Goal: Information Seeking & Learning: Learn about a topic

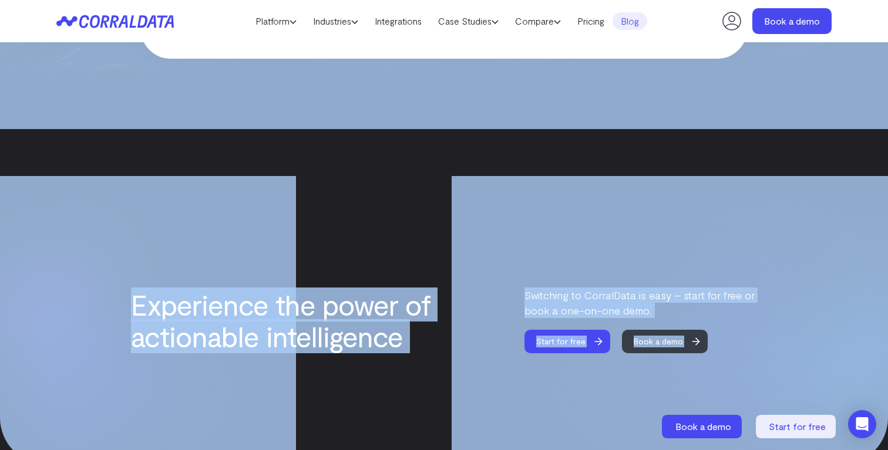
scroll to position [2343, 0]
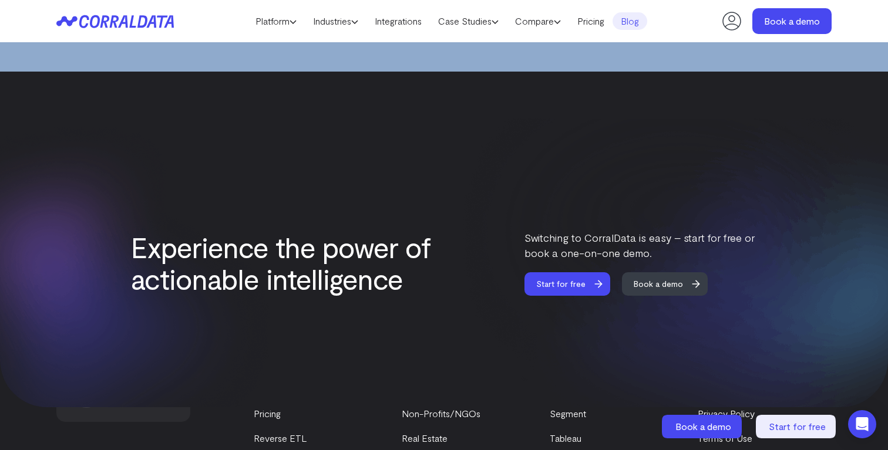
drag, startPoint x: 53, startPoint y: 131, endPoint x: 424, endPoint y: 122, distance: 371.7
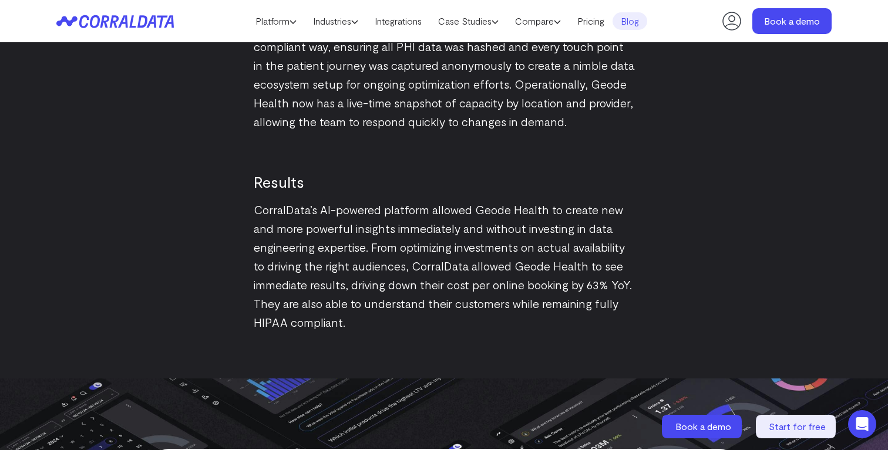
click at [404, 268] on p "CorralData’s AI-powered platform allowed Geode Health to create new and more po…" at bounding box center [444, 265] width 380 height 131
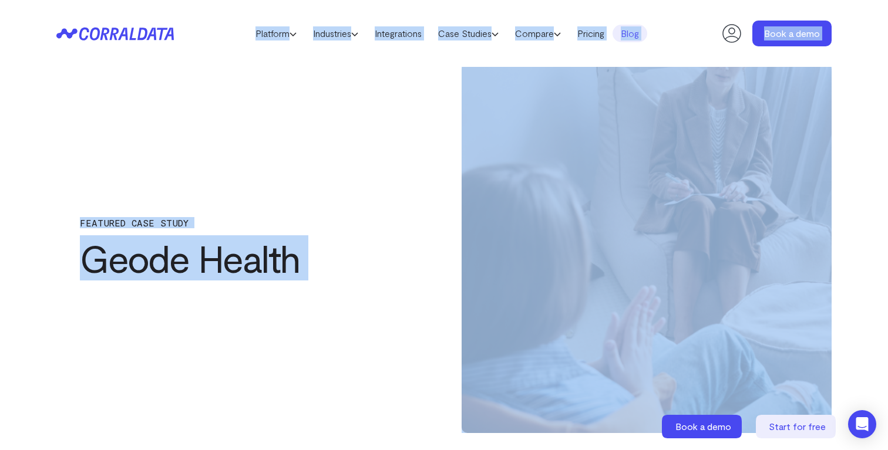
scroll to position [0, 0]
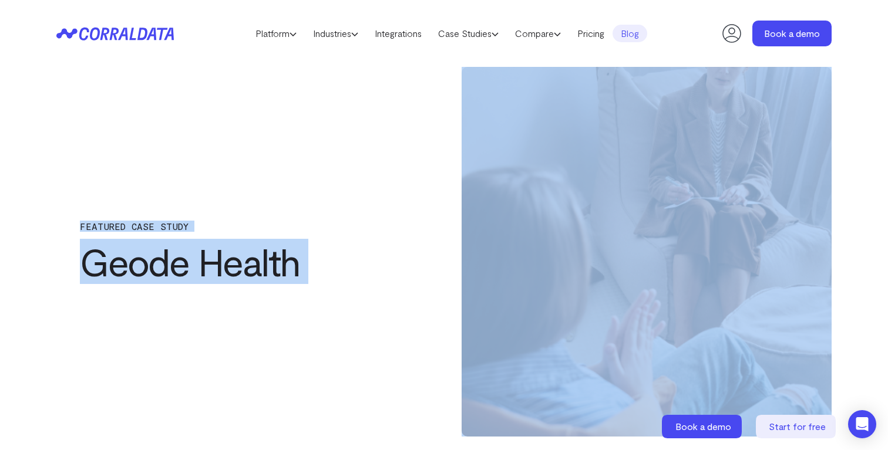
drag, startPoint x: 494, startPoint y: 340, endPoint x: 82, endPoint y: 230, distance: 426.8
copy div "FEATURED CASE STUDY Geode Health Geode Health is a healthcare company focused o…"
click at [417, 105] on div "FEATURED CASE STUDY Geode Health" at bounding box center [241, 252] width 370 height 370
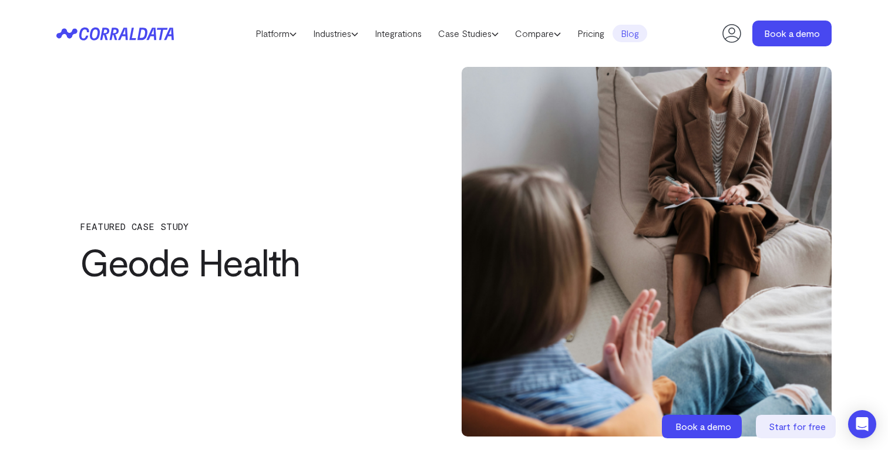
click at [438, 75] on div "FEATURED CASE STUDY Geode Health" at bounding box center [443, 252] width 775 height 370
